Goal: Navigation & Orientation: Understand site structure

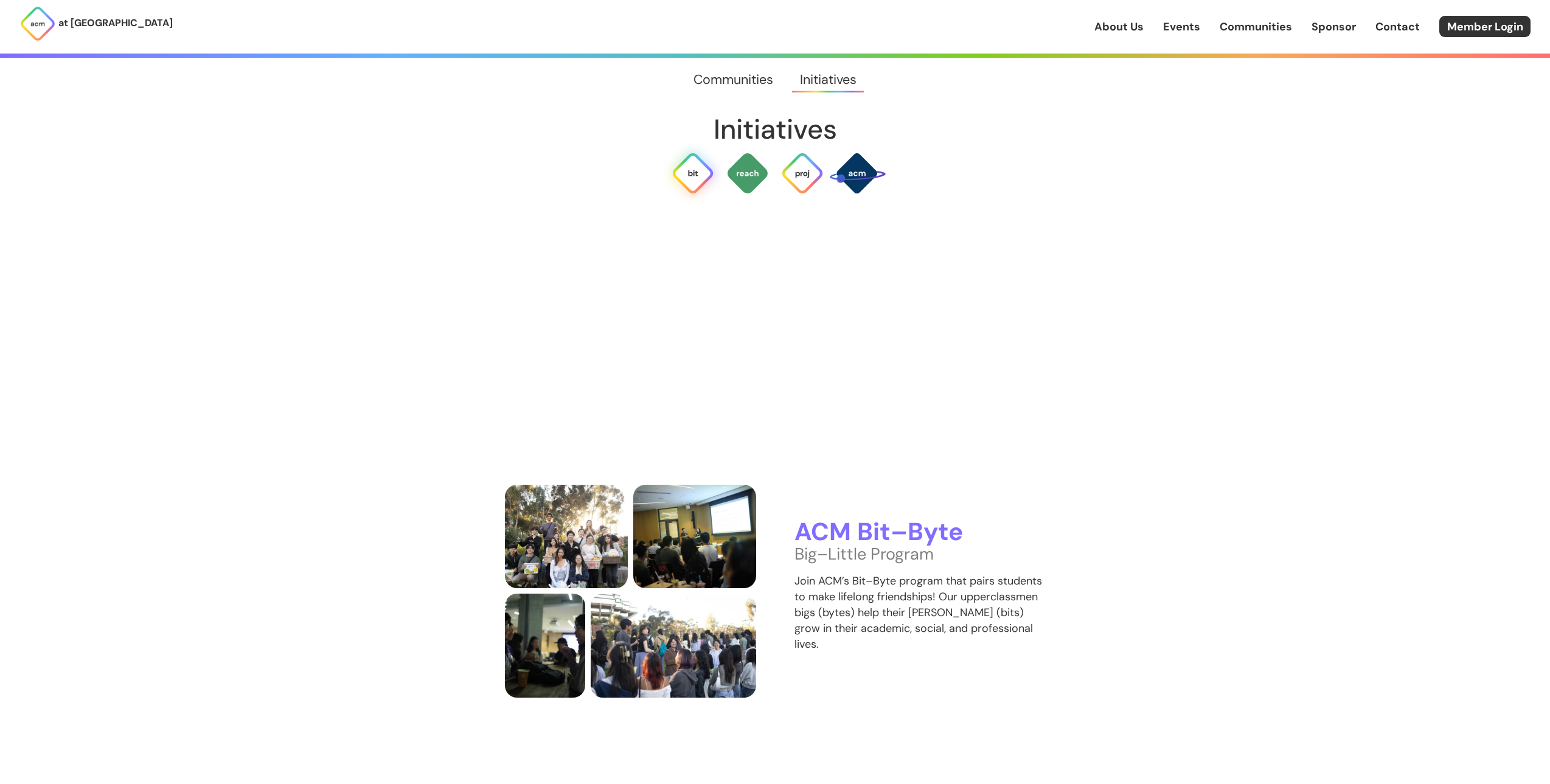
scroll to position [3283, 0]
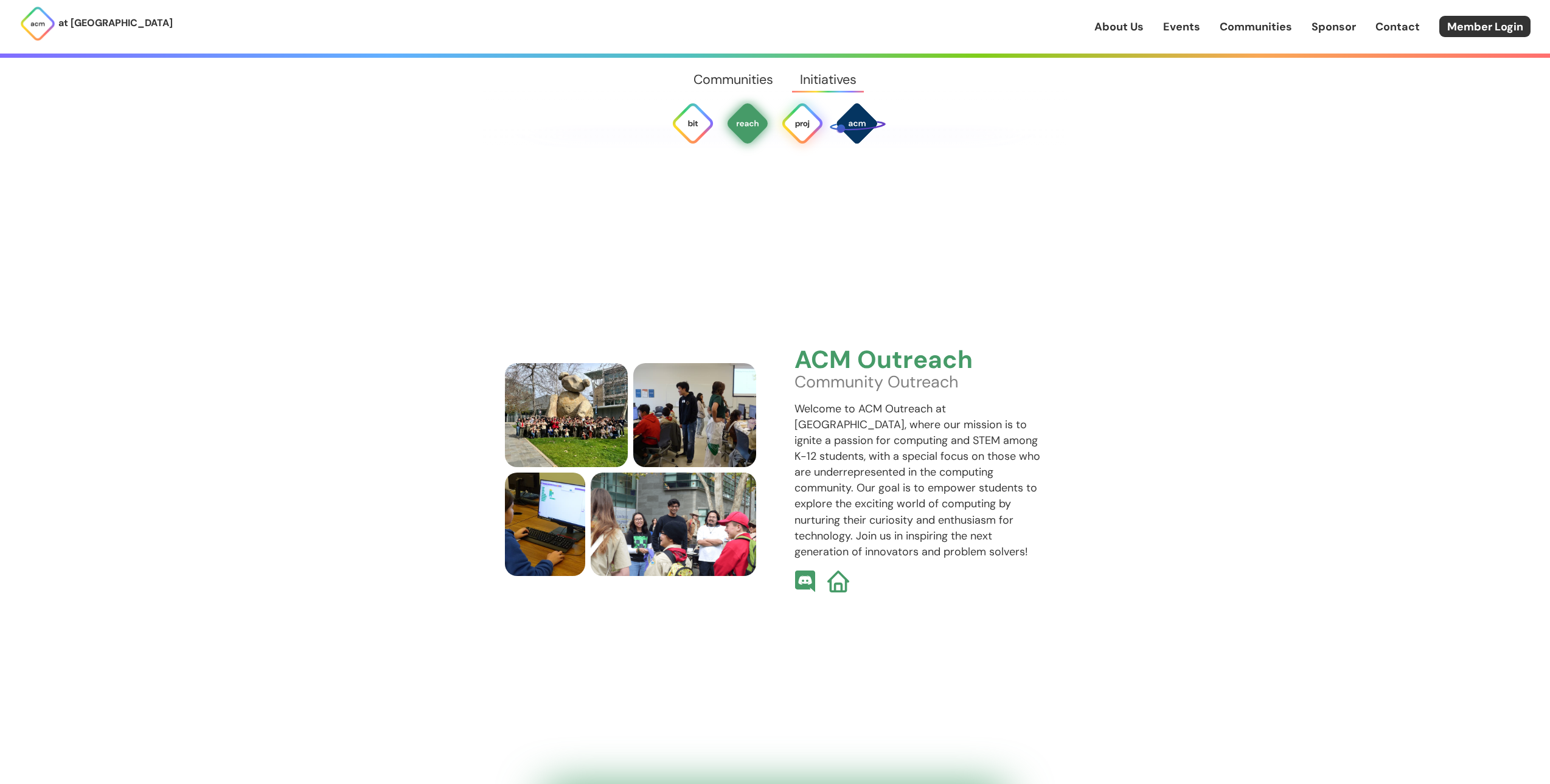
click at [807, 124] on img at bounding box center [803, 124] width 44 height 44
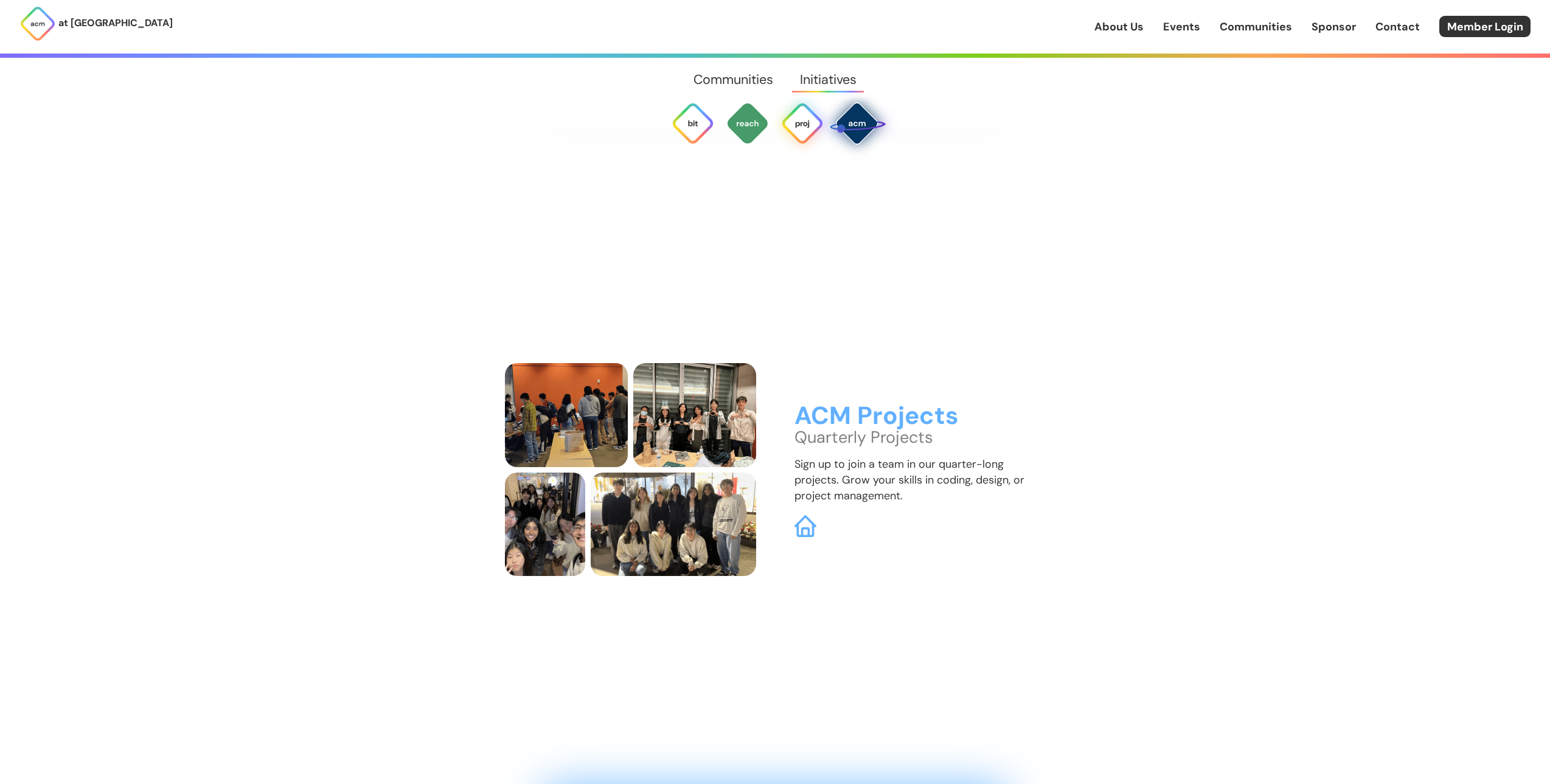
click at [868, 121] on img at bounding box center [856, 123] width 58 height 58
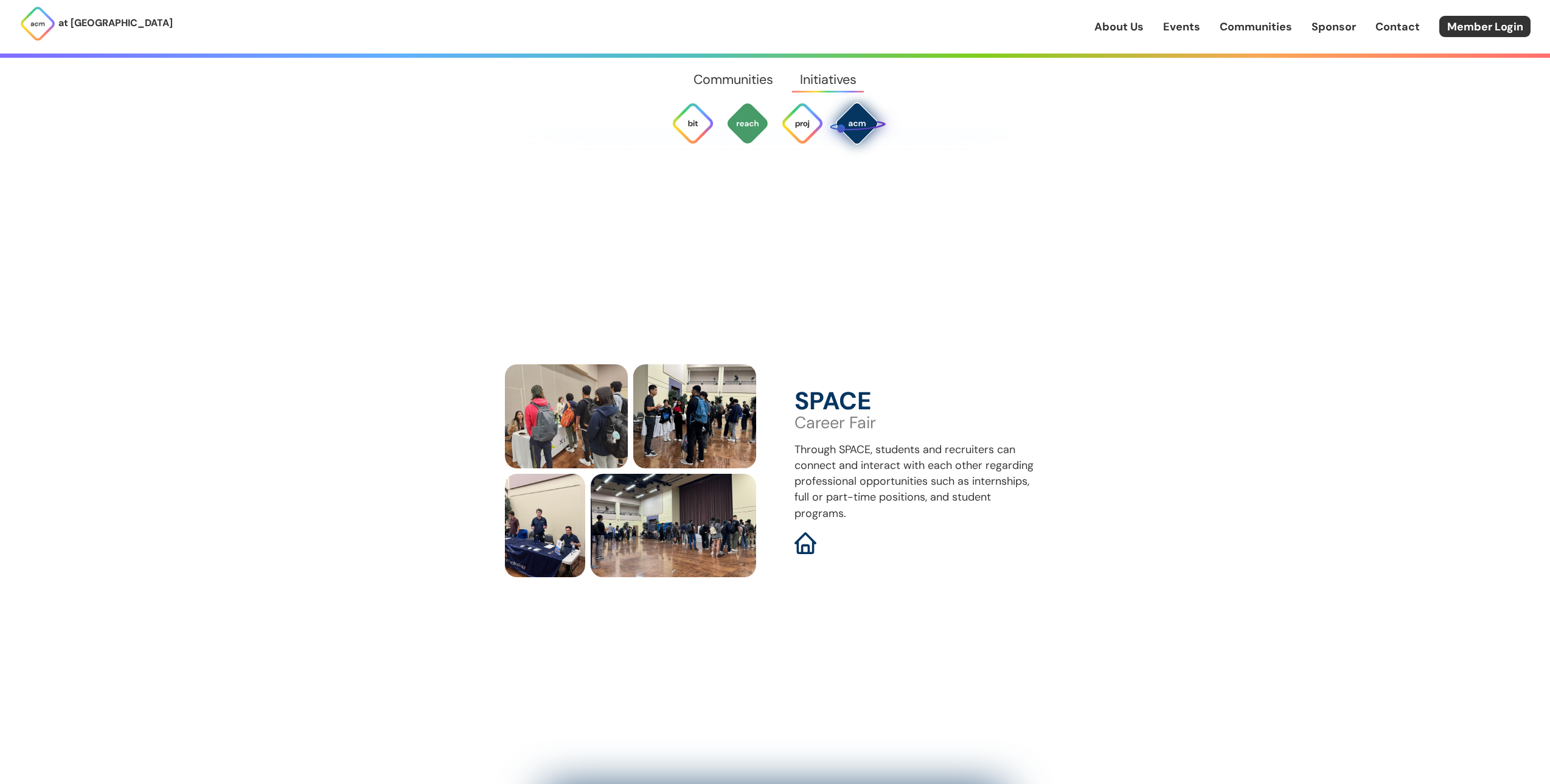
scroll to position [5645, 0]
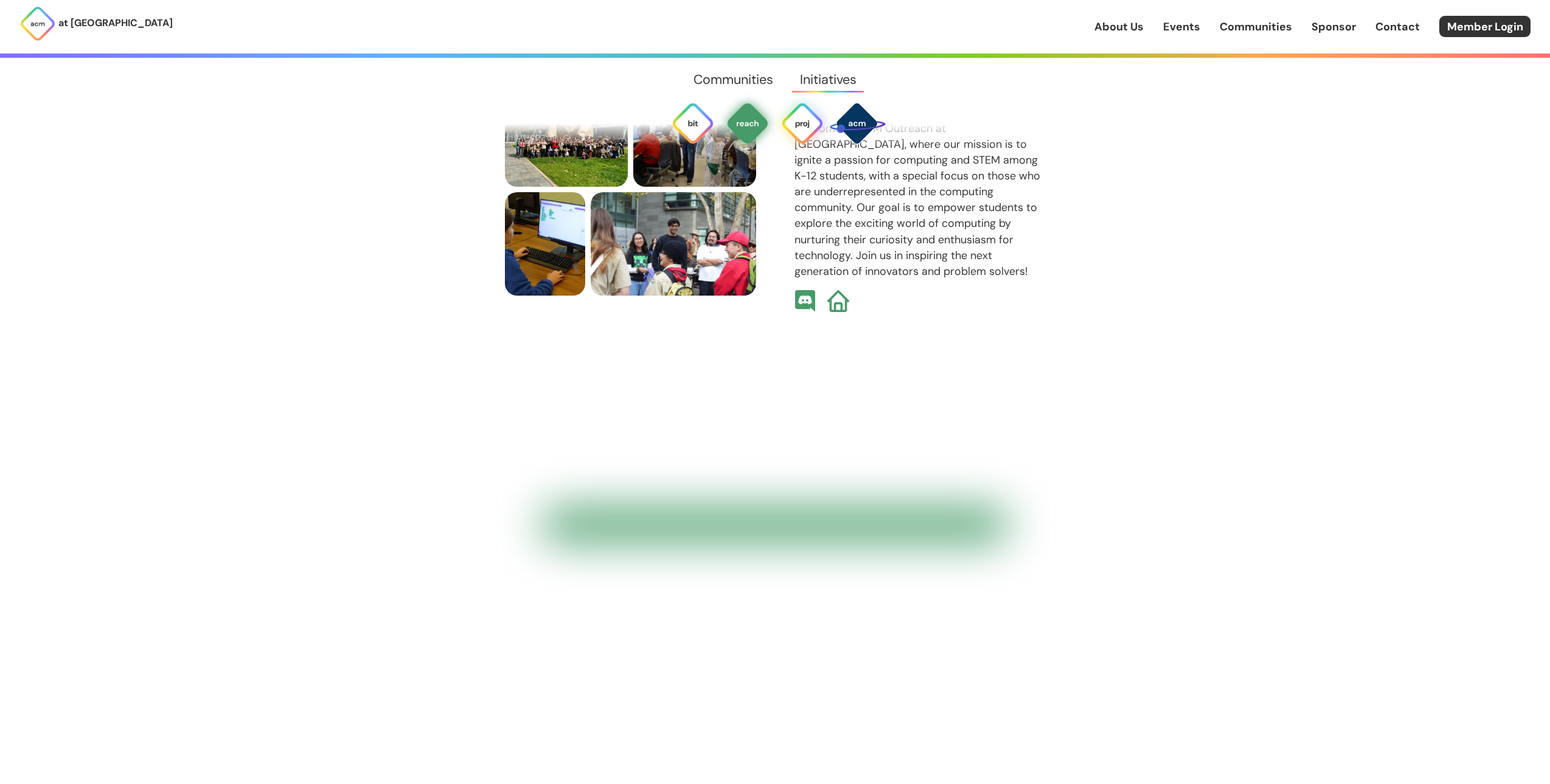
click at [803, 118] on img at bounding box center [803, 124] width 44 height 44
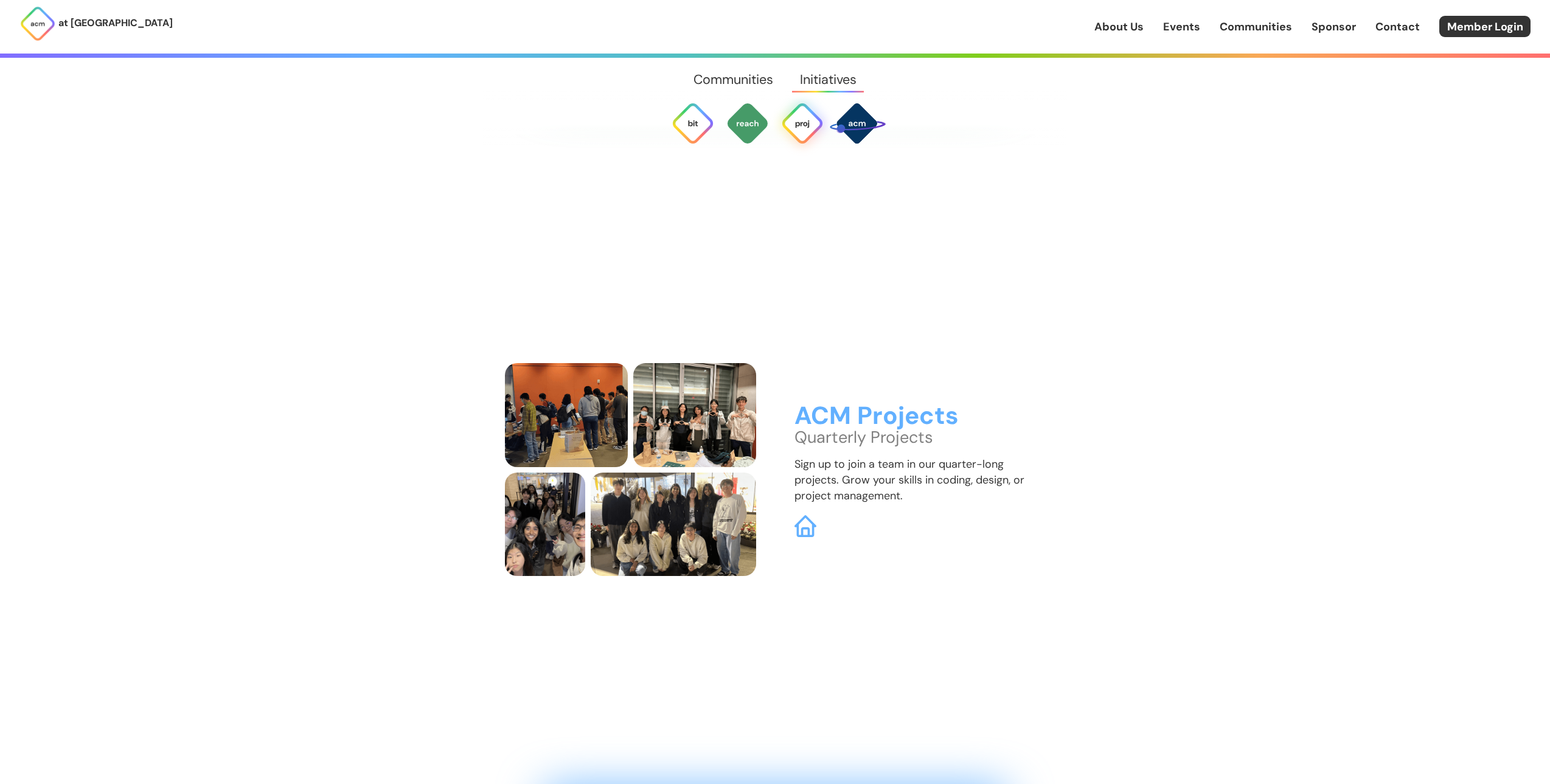
click at [749, 81] on link "Communities" at bounding box center [734, 80] width 106 height 44
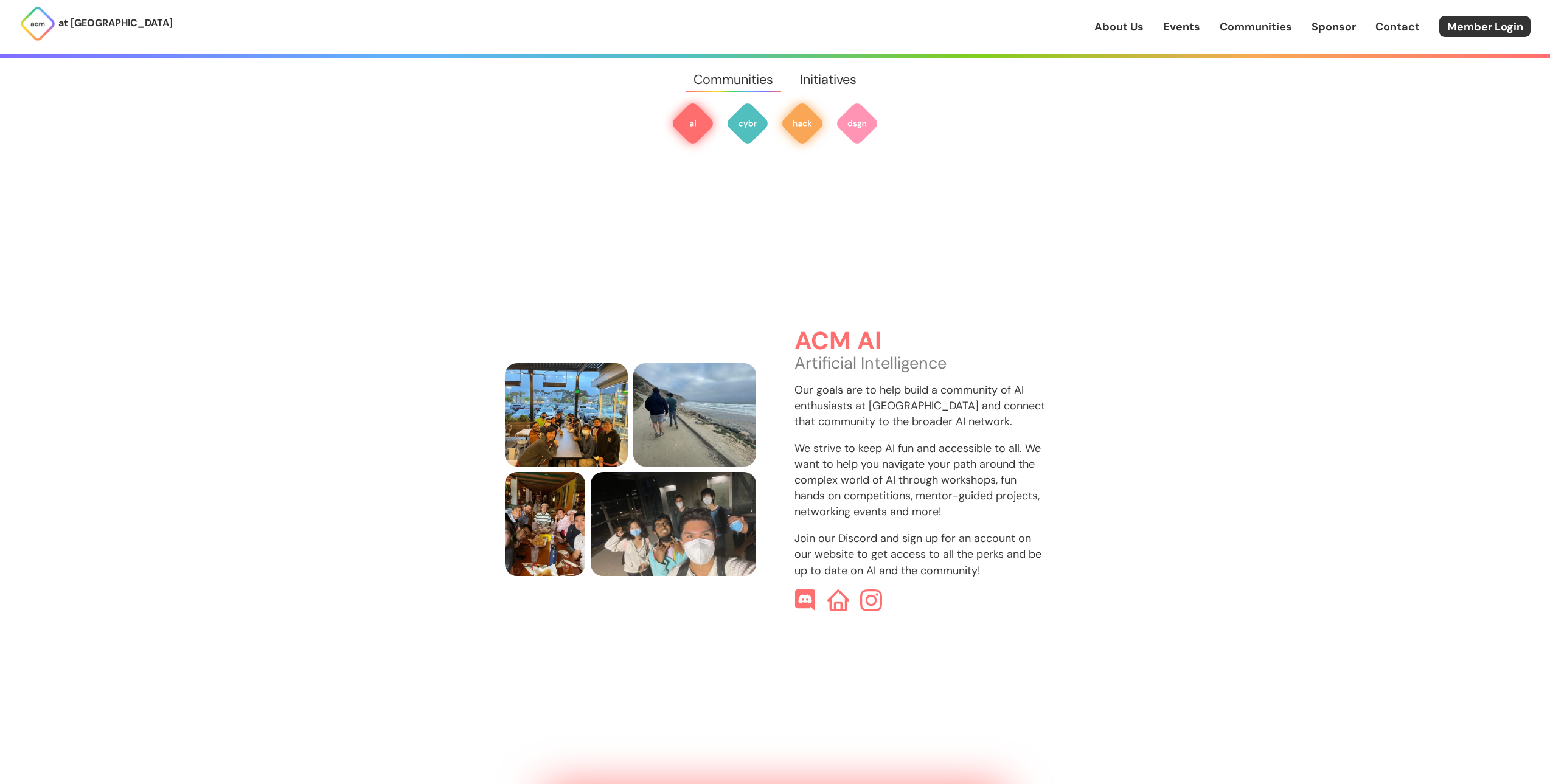
click at [803, 130] on img at bounding box center [803, 124] width 44 height 44
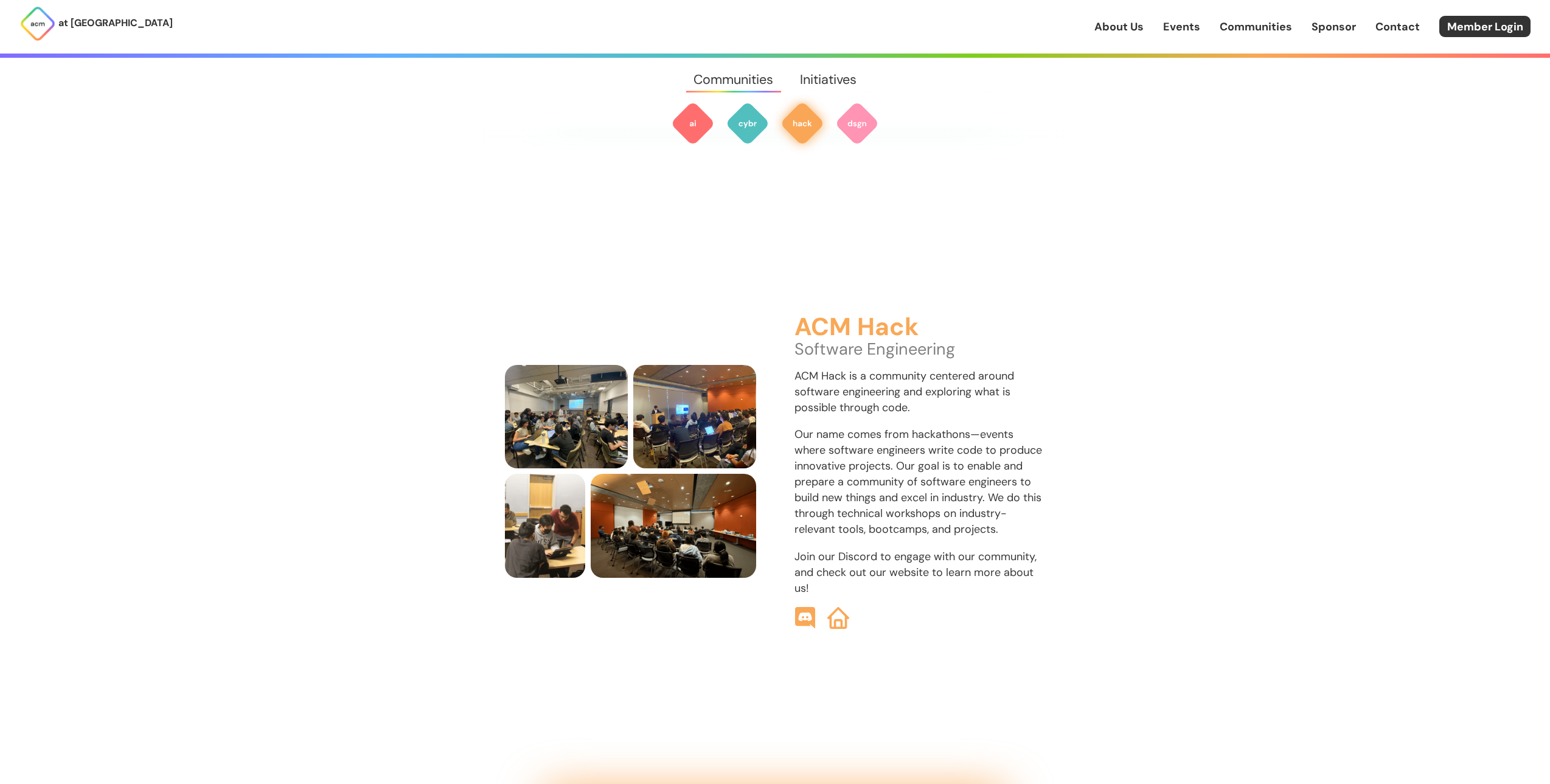
scroll to position [1815, 0]
click at [829, 605] on img at bounding box center [838, 616] width 23 height 23
click at [1142, 28] on link "About Us" at bounding box center [1119, 26] width 49 height 16
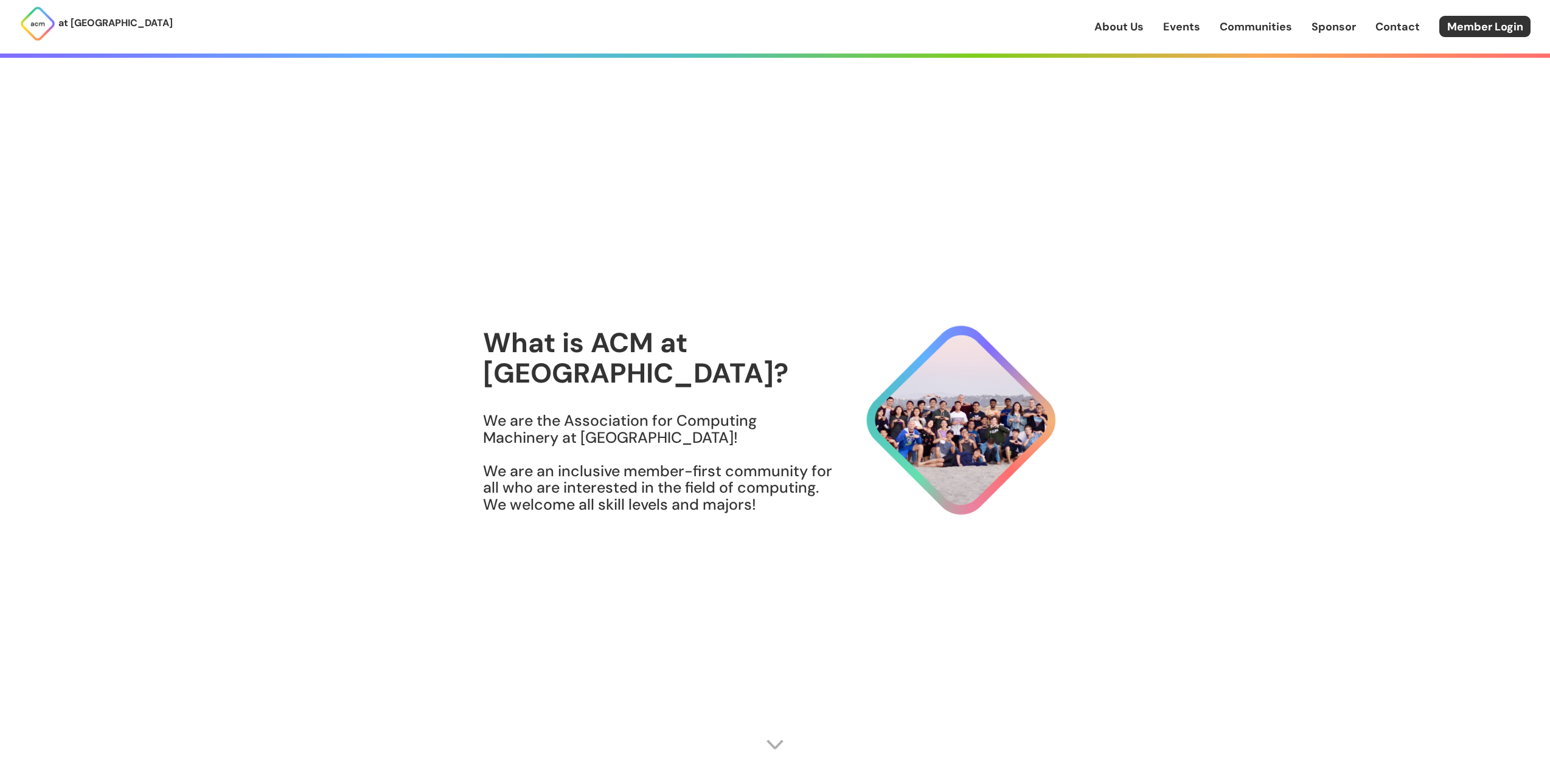
click at [1197, 30] on link "Events" at bounding box center [1181, 26] width 37 height 16
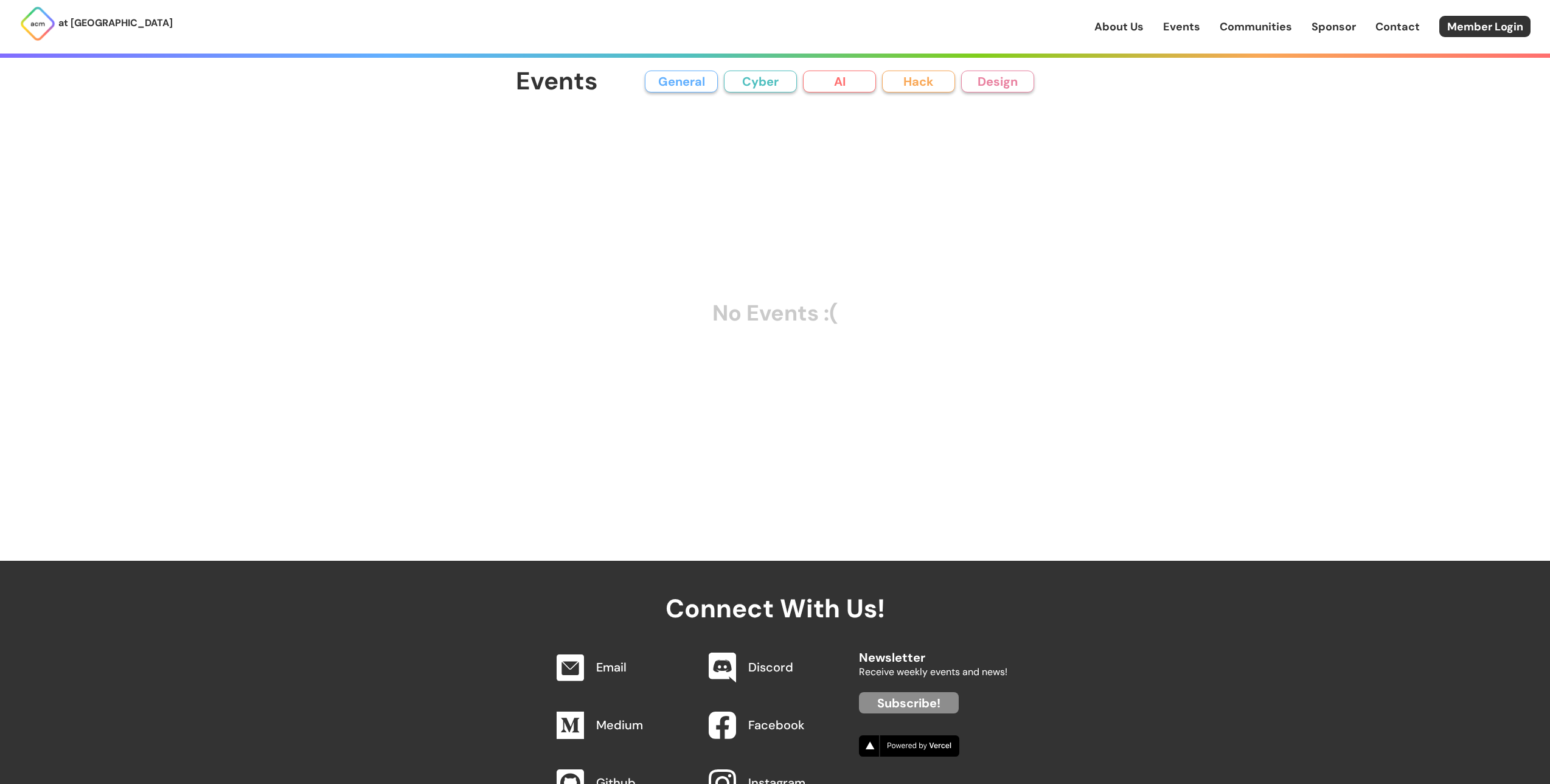
click at [1241, 23] on link "Communities" at bounding box center [1256, 26] width 72 height 16
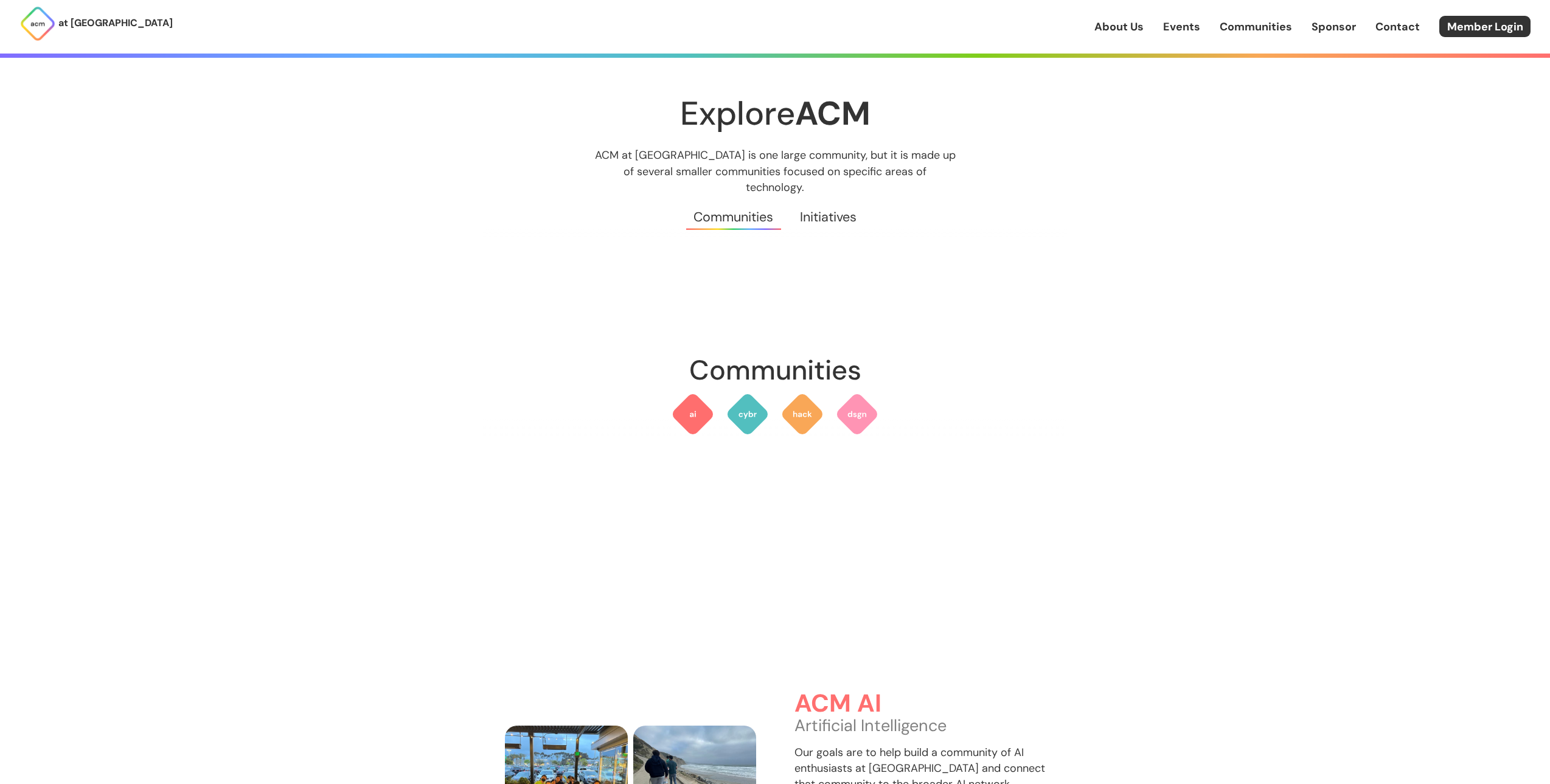
click at [1329, 27] on link "Sponsor" at bounding box center [1334, 26] width 44 height 16
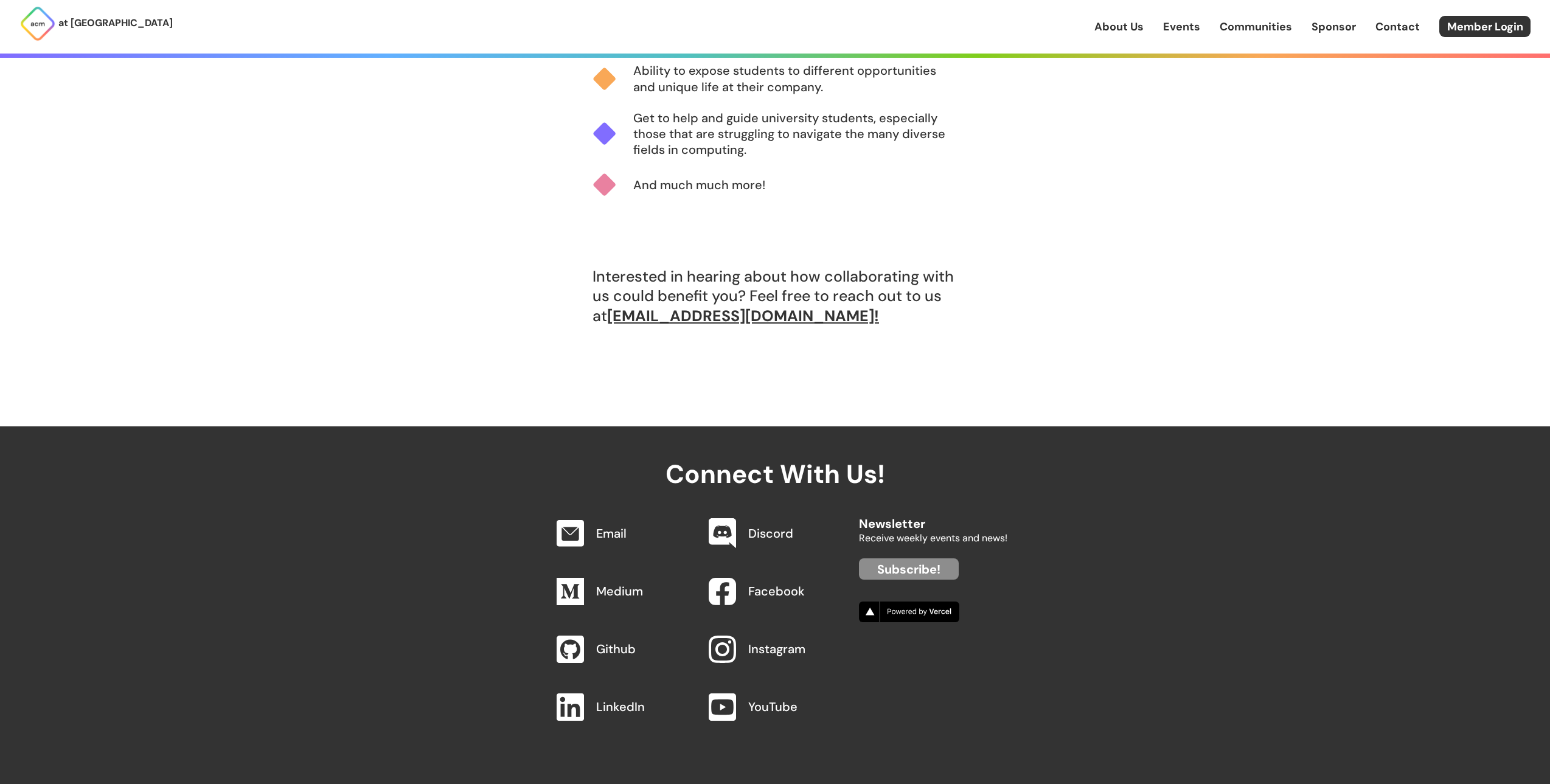
scroll to position [1156, 0]
click at [1408, 29] on link "Contact" at bounding box center [1398, 26] width 44 height 16
click at [923, 614] on img at bounding box center [909, 611] width 100 height 20
click at [1478, 20] on link "Member Login" at bounding box center [1485, 26] width 91 height 21
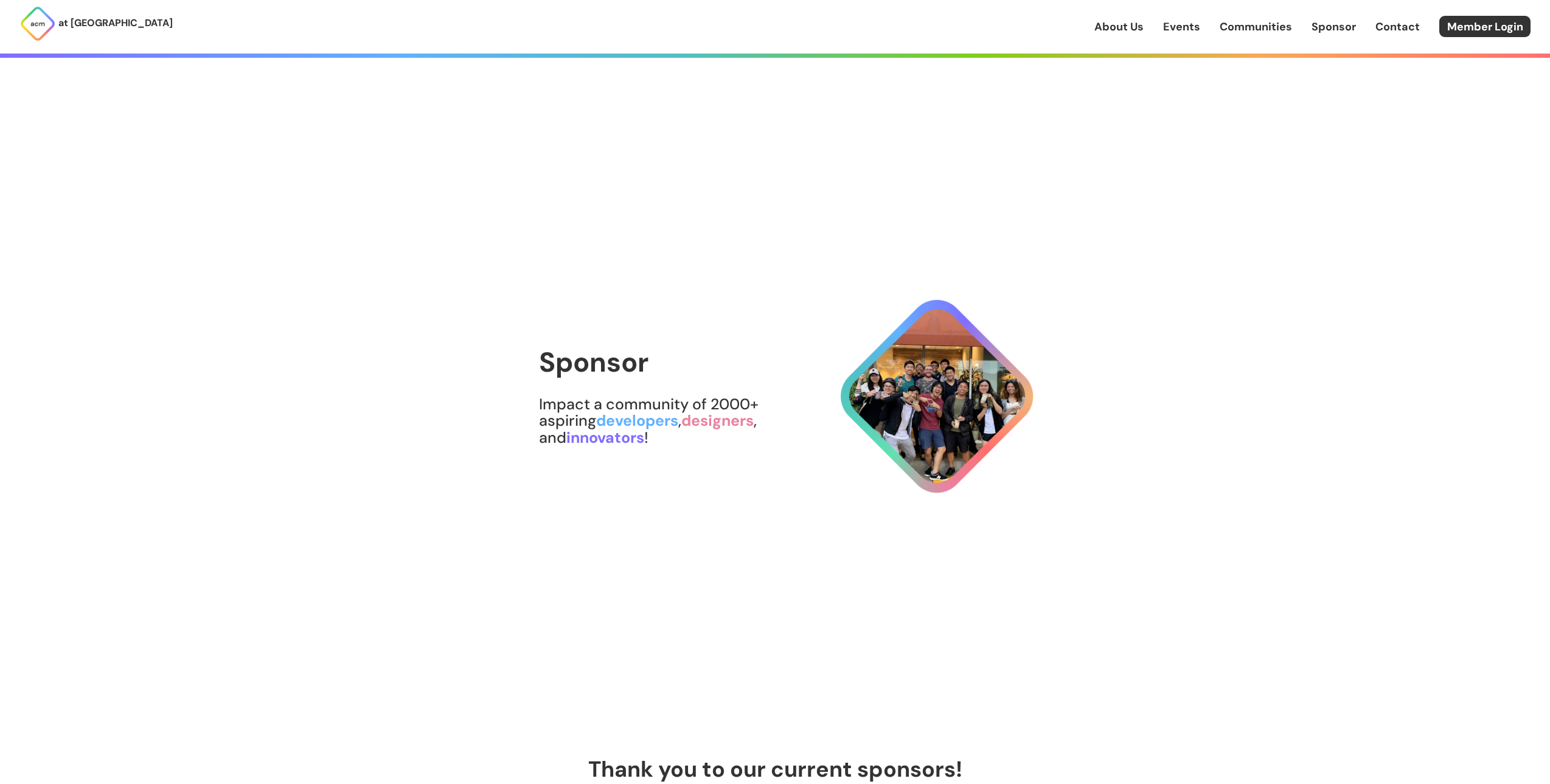
drag, startPoint x: 1015, startPoint y: 405, endPoint x: 990, endPoint y: 236, distance: 170.8
click at [1122, 24] on link "About Us" at bounding box center [1119, 26] width 49 height 16
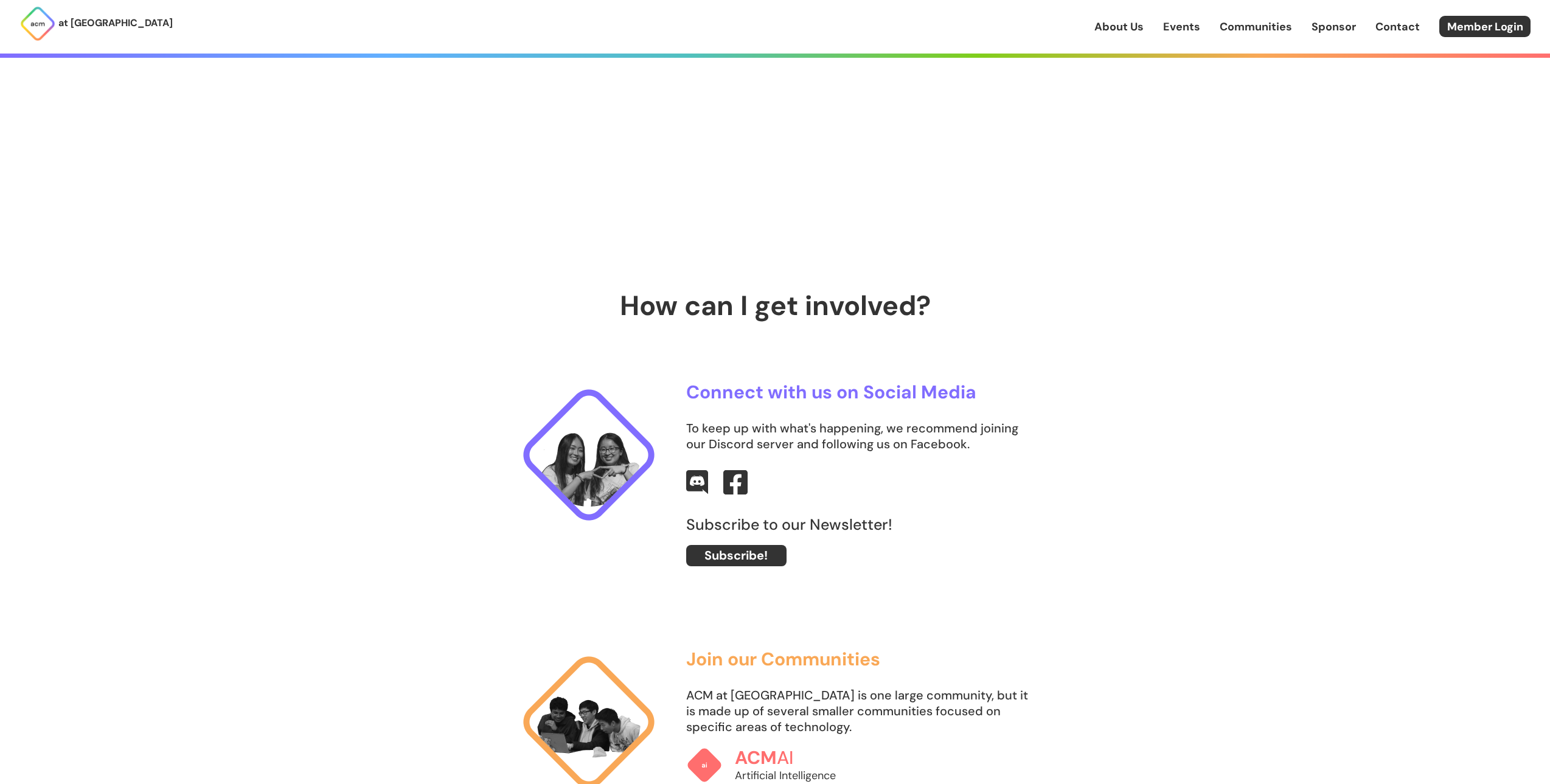
scroll to position [730, 0]
